Goal: Task Accomplishment & Management: Use online tool/utility

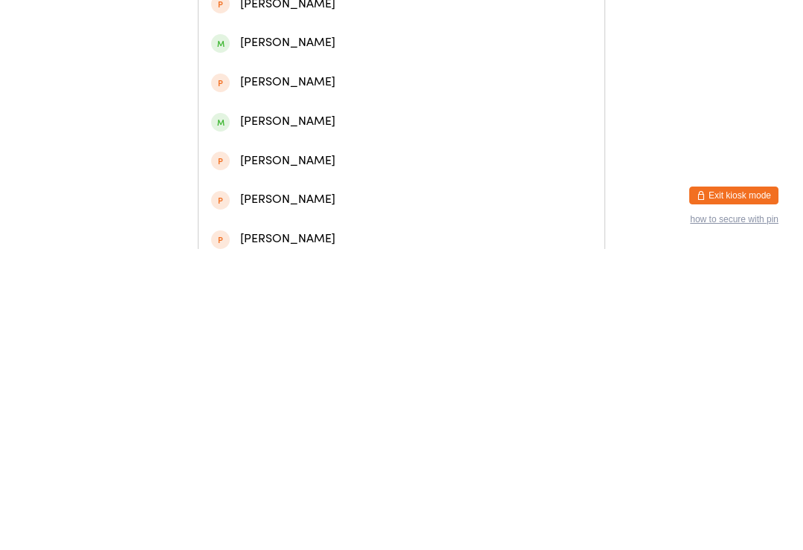
type input "[PERSON_NAME]"
click at [326, 109] on div "[PERSON_NAME]" at bounding box center [401, 109] width 381 height 20
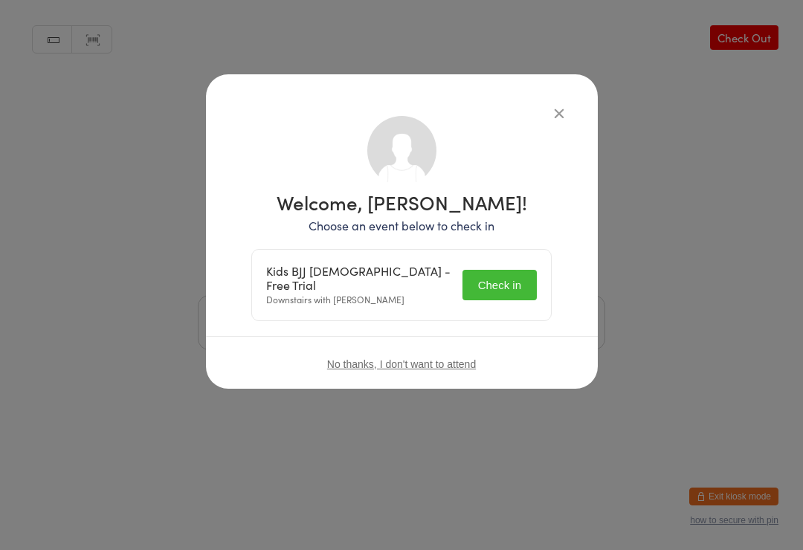
click at [487, 276] on button "Check in" at bounding box center [500, 285] width 74 height 30
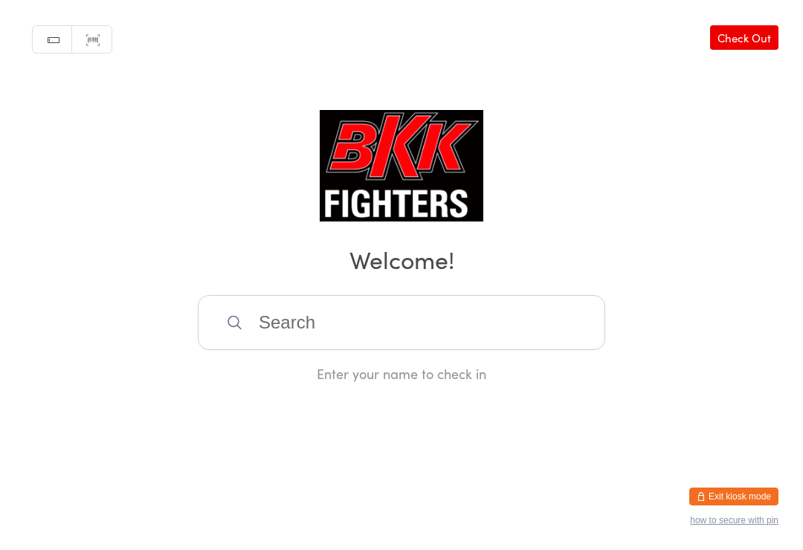
click at [334, 274] on h2 "Welcome!" at bounding box center [402, 258] width 774 height 33
click at [274, 327] on input "search" at bounding box center [402, 322] width 408 height 55
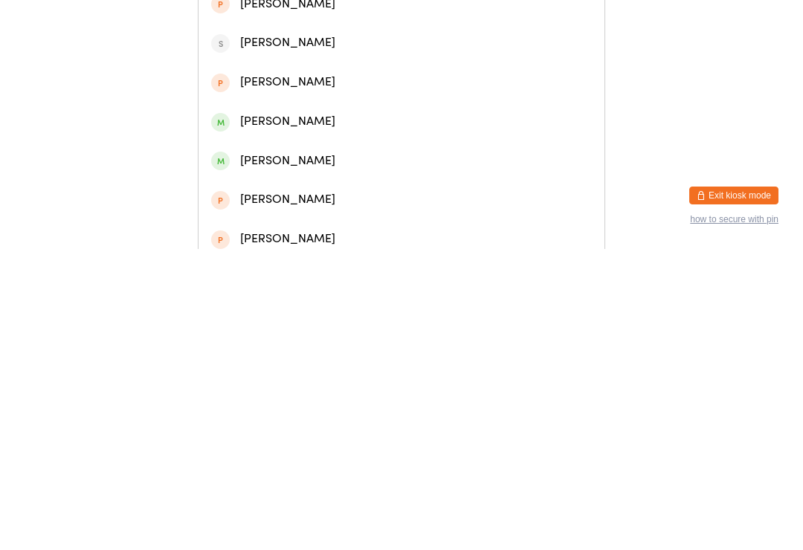
type input "🍌 banana 🍌"
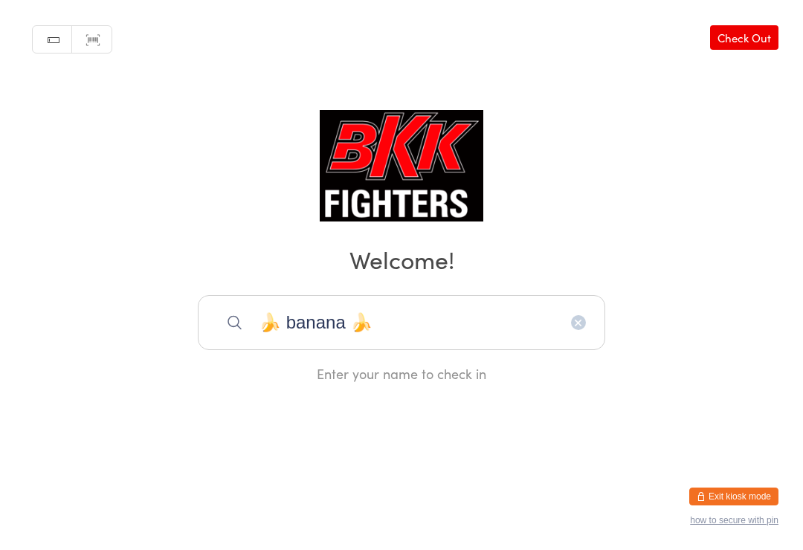
click at [579, 321] on input "🍌 banana 🍌" at bounding box center [402, 322] width 408 height 55
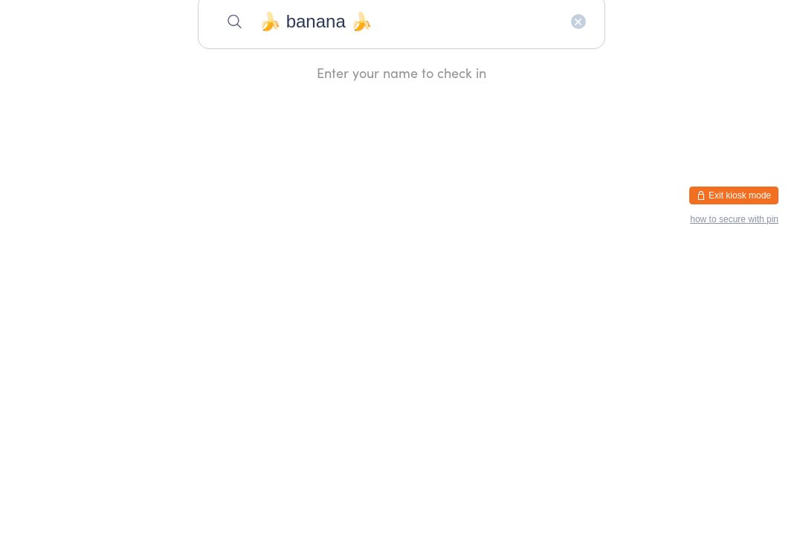
click at [567, 295] on input "🍌 banana 🍌" at bounding box center [402, 322] width 408 height 55
click at [578, 317] on icon "button" at bounding box center [579, 323] width 12 height 12
click at [654, 82] on div "Manual search Scanner input Check Out Welcome! Enter your name to check in" at bounding box center [401, 191] width 803 height 383
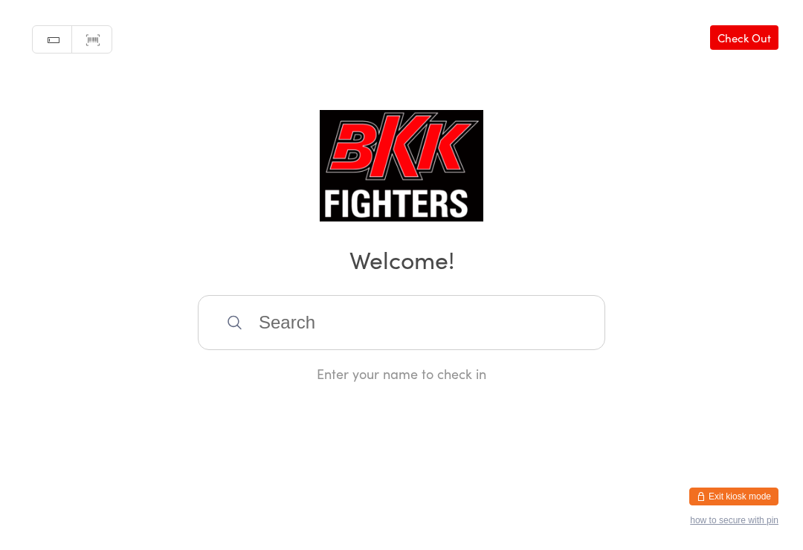
click at [394, 316] on input "search" at bounding box center [402, 322] width 408 height 55
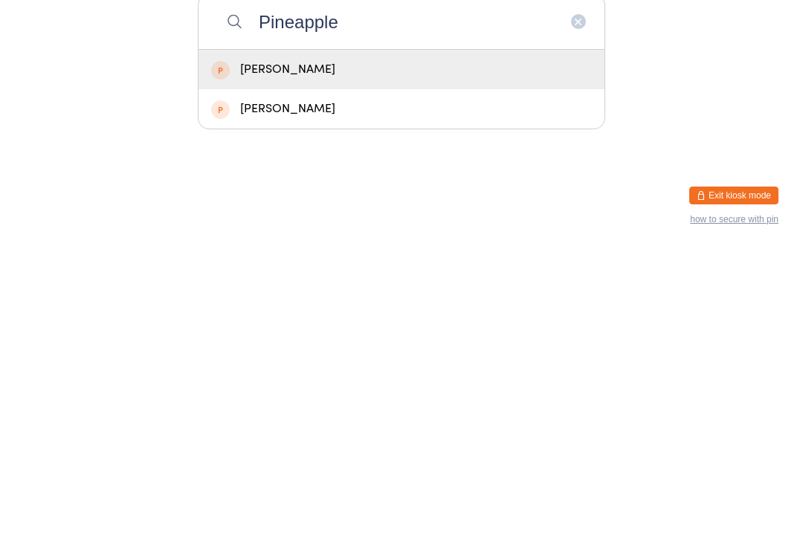
click at [680, 138] on html "You have now entered Kiosk Mode. Members will be able to check themselves in us…" at bounding box center [401, 275] width 803 height 550
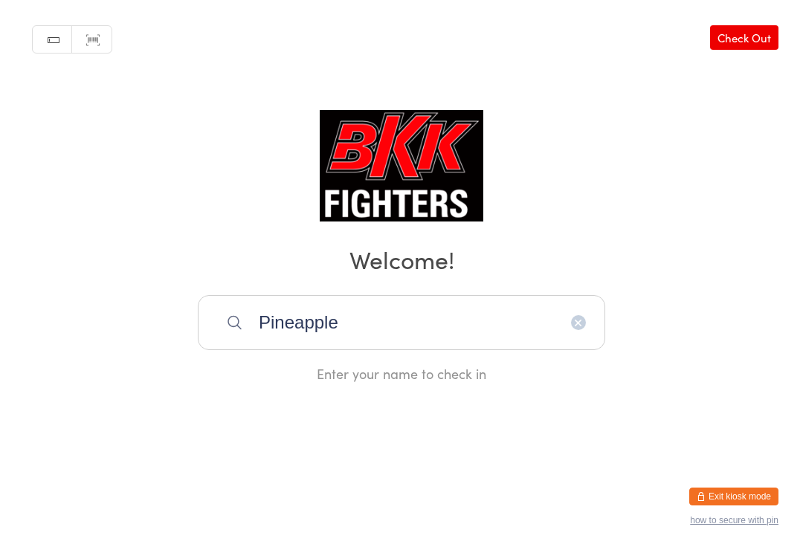
click at [420, 321] on input "Pineapple" at bounding box center [402, 322] width 408 height 55
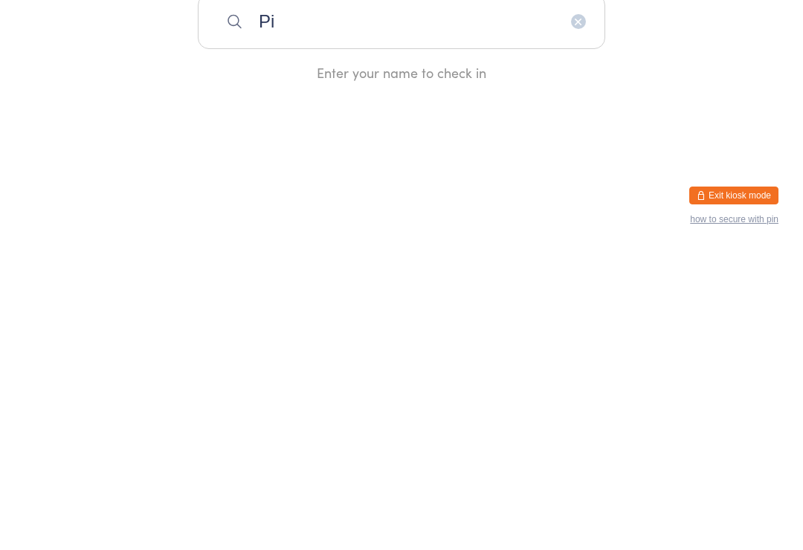
type input "P"
type input "H"
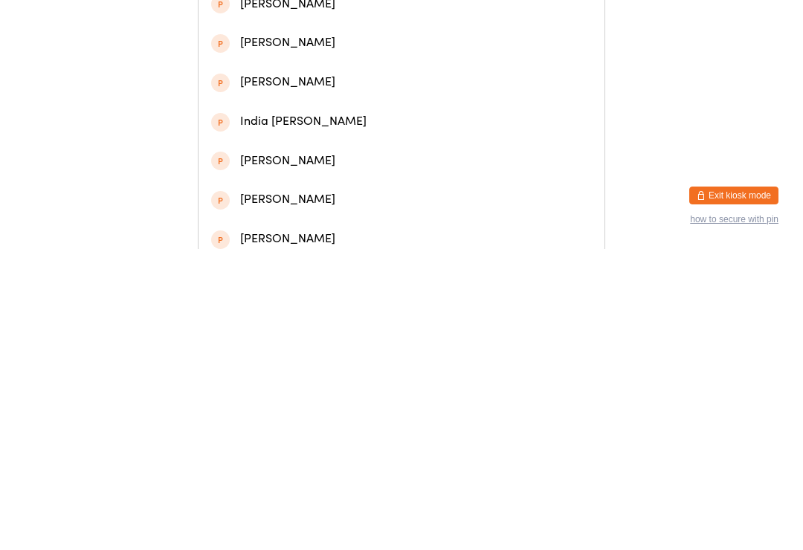
type input "F"
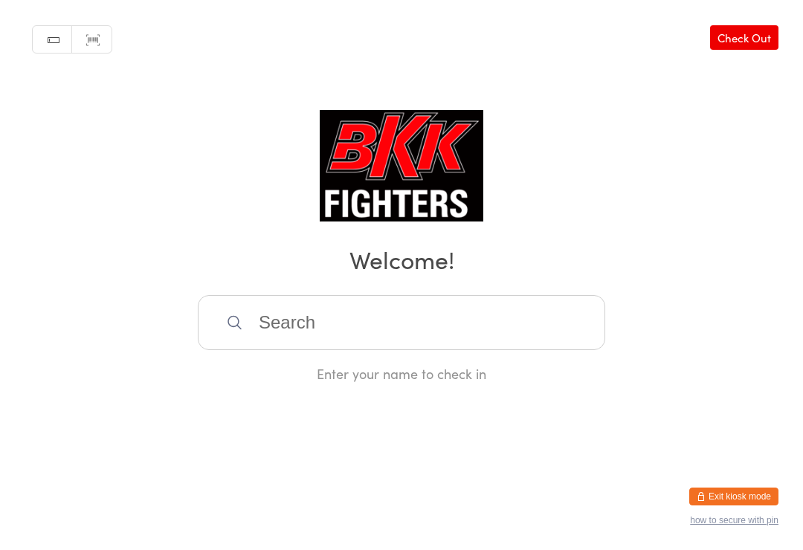
click at [771, 170] on div "Manual search Scanner input Check Out Welcome! Enter your name to check in" at bounding box center [401, 191] width 803 height 383
click at [357, 328] on input "search" at bounding box center [402, 322] width 408 height 55
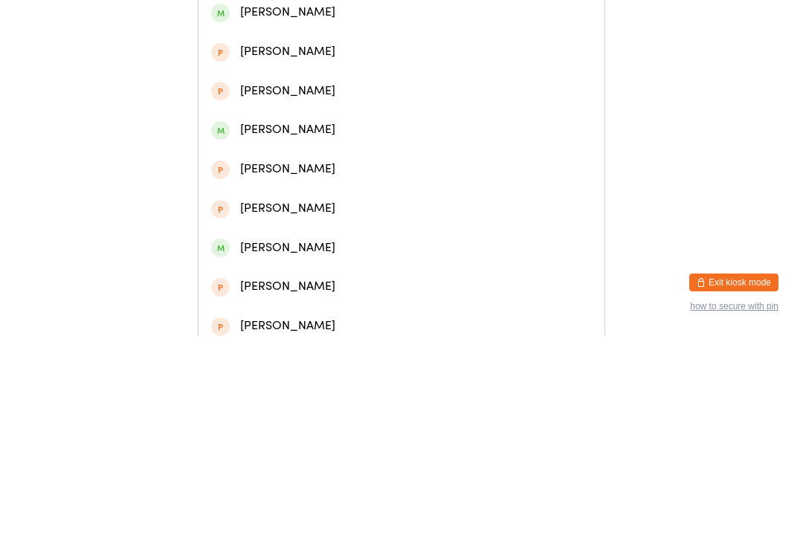
type input "Tylerbrooke"
click at [332, 80] on div "[PERSON_NAME]" at bounding box center [401, 70] width 381 height 20
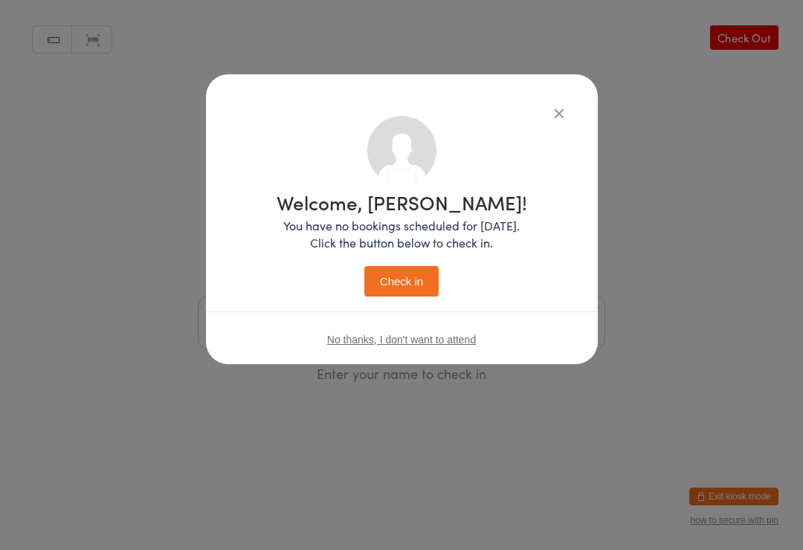
click at [421, 290] on button "Check in" at bounding box center [401, 281] width 74 height 30
